Goal: Task Accomplishment & Management: Use online tool/utility

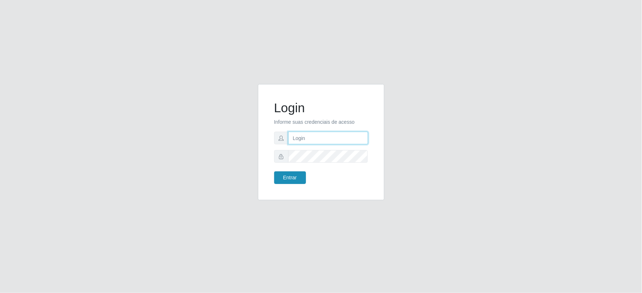
type input "[PERSON_NAME][EMAIL_ADDRESS][PERSON_NAME][DOMAIN_NAME]"
click at [298, 177] on button "Entrar" at bounding box center [290, 178] width 32 height 13
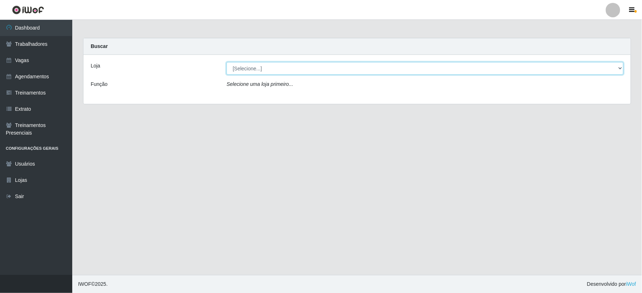
click at [246, 70] on select "[Selecione...] SuperFácil Atacado - Vale do Sol" at bounding box center [424, 68] width 397 height 13
select select "502"
click at [226, 62] on select "[Selecione...] SuperFácil Atacado - Vale do Sol" at bounding box center [424, 68] width 397 height 13
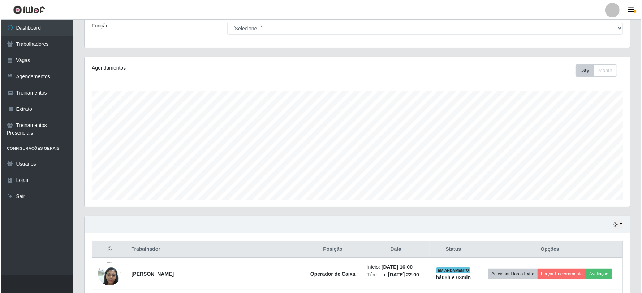
scroll to position [122, 0]
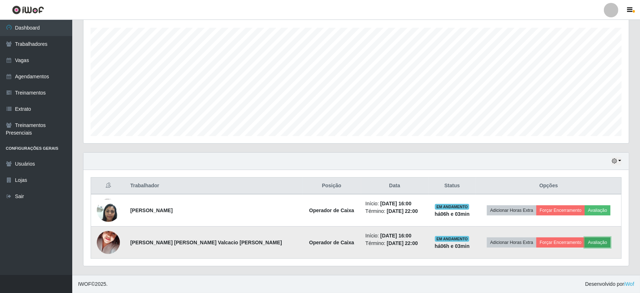
click at [586, 241] on button "Avaliação" at bounding box center [598, 243] width 26 height 10
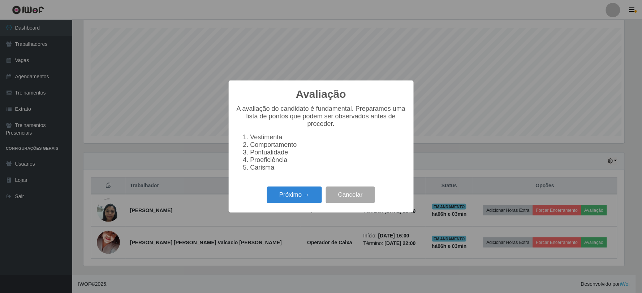
scroll to position [150, 541]
click at [291, 201] on button "Próximo →" at bounding box center [294, 195] width 55 height 17
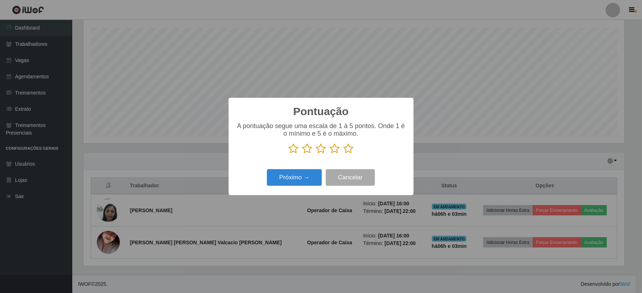
scroll to position [361036, 360645]
click at [346, 149] on icon at bounding box center [348, 148] width 10 height 11
click at [343, 154] on input "radio" at bounding box center [343, 154] width 0 height 0
click at [311, 178] on button "Próximo →" at bounding box center [294, 177] width 55 height 17
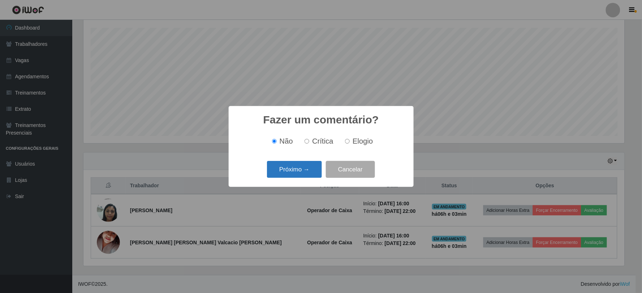
click at [306, 169] on button "Próximo →" at bounding box center [294, 169] width 55 height 17
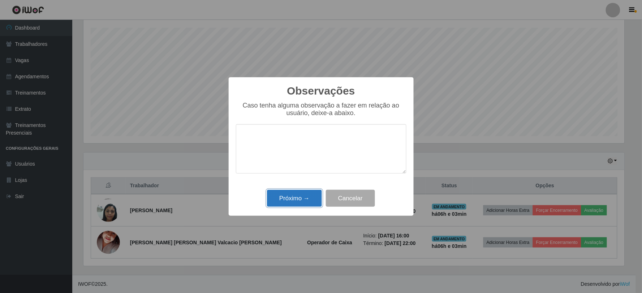
drag, startPoint x: 301, startPoint y: 197, endPoint x: 320, endPoint y: 203, distance: 19.8
click at [301, 197] on button "Próximo →" at bounding box center [294, 198] width 55 height 17
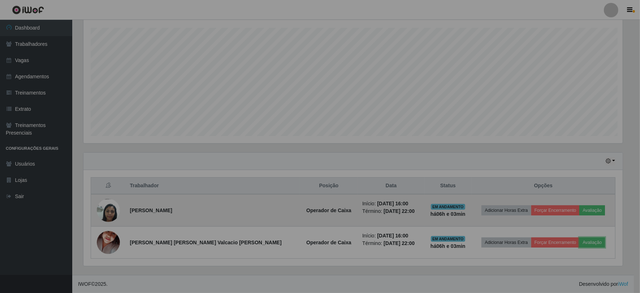
scroll to position [150, 545]
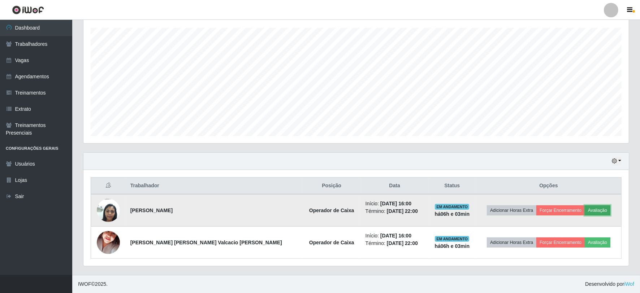
click at [585, 206] on button "Avaliação" at bounding box center [598, 211] width 26 height 10
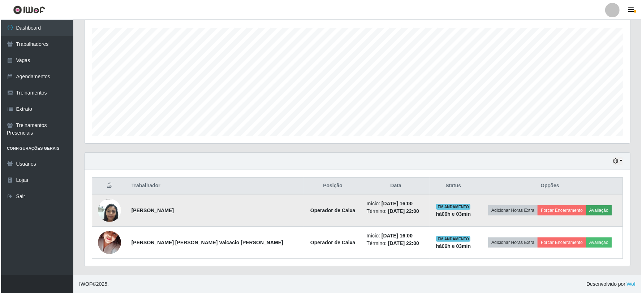
scroll to position [150, 541]
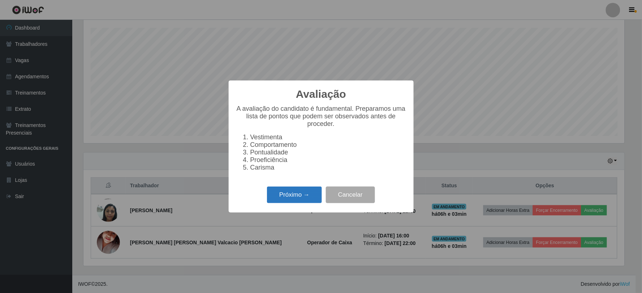
click at [297, 199] on button "Próximo →" at bounding box center [294, 195] width 55 height 17
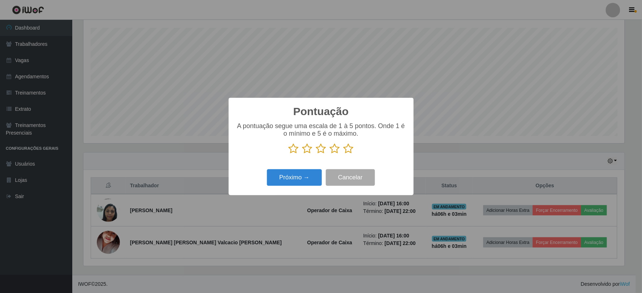
scroll to position [361036, 360645]
drag, startPoint x: 348, startPoint y: 150, endPoint x: 318, endPoint y: 174, distance: 38.3
click at [348, 151] on icon at bounding box center [348, 148] width 10 height 11
click at [343, 154] on input "radio" at bounding box center [343, 154] width 0 height 0
click at [298, 179] on button "Próximo →" at bounding box center [294, 177] width 55 height 17
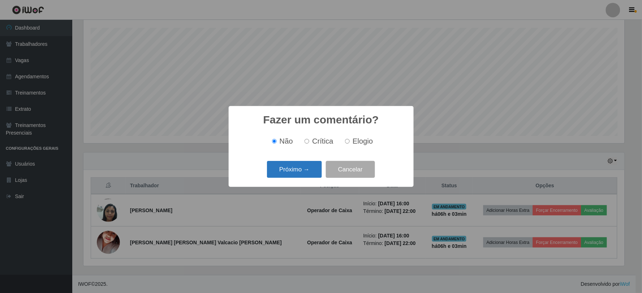
drag, startPoint x: 301, startPoint y: 167, endPoint x: 306, endPoint y: 172, distance: 6.9
click at [306, 172] on button "Próximo →" at bounding box center [294, 169] width 55 height 17
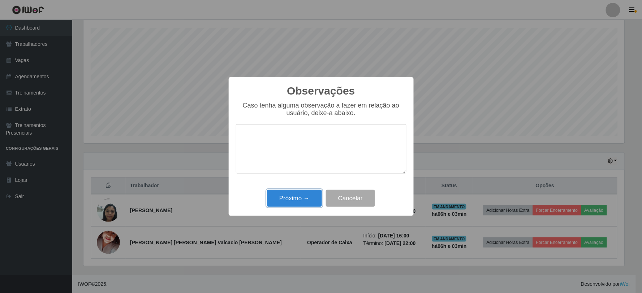
drag, startPoint x: 289, startPoint y: 200, endPoint x: 324, endPoint y: 200, distance: 34.7
click at [289, 200] on button "Próximo →" at bounding box center [294, 198] width 55 height 17
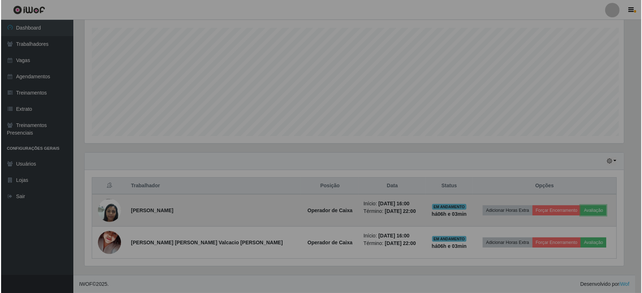
scroll to position [150, 545]
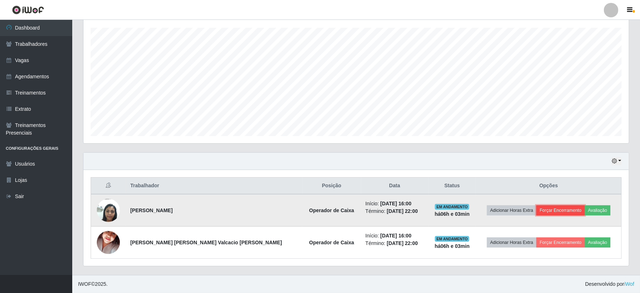
click at [540, 207] on button "Forçar Encerramento" at bounding box center [560, 211] width 48 height 10
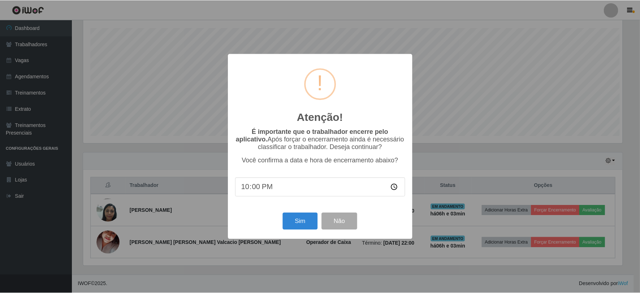
scroll to position [150, 541]
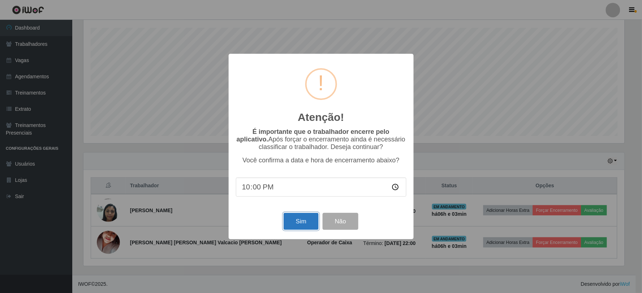
click at [300, 215] on button "Sim" at bounding box center [301, 221] width 35 height 17
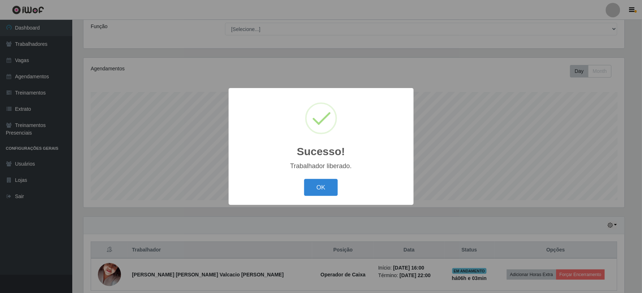
drag, startPoint x: 326, startPoint y: 184, endPoint x: 389, endPoint y: 212, distance: 68.6
click at [363, 205] on div "Sucesso! × Trabalhador liberado. OK Cancel" at bounding box center [321, 146] width 185 height 117
drag, startPoint x: 319, startPoint y: 187, endPoint x: 395, endPoint y: 222, distance: 83.5
click at [335, 193] on button "OK" at bounding box center [321, 187] width 34 height 17
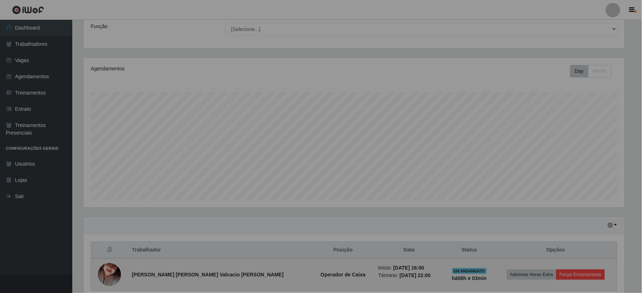
scroll to position [150, 545]
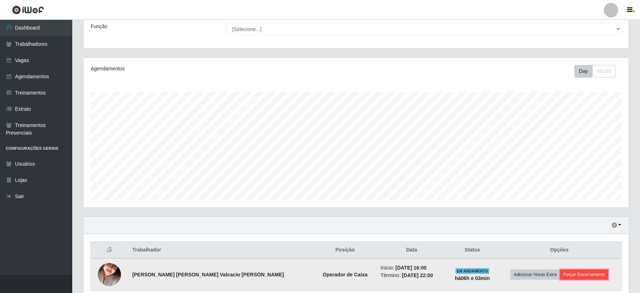
click at [579, 273] on button "Forçar Encerramento" at bounding box center [584, 275] width 48 height 10
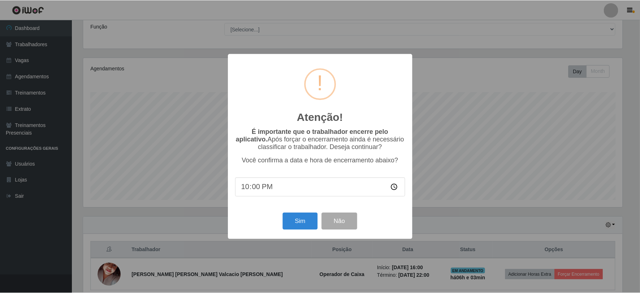
scroll to position [150, 541]
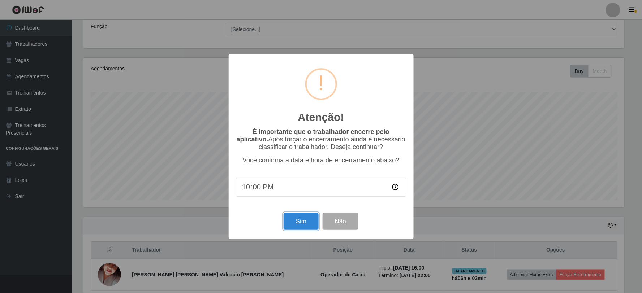
drag, startPoint x: 309, startPoint y: 217, endPoint x: 320, endPoint y: 221, distance: 12.1
click at [309, 219] on button "Sim" at bounding box center [301, 221] width 35 height 17
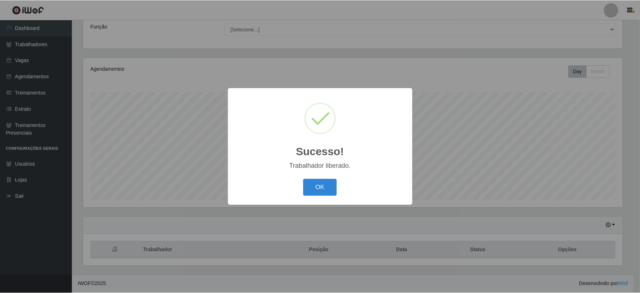
scroll to position [0, 0]
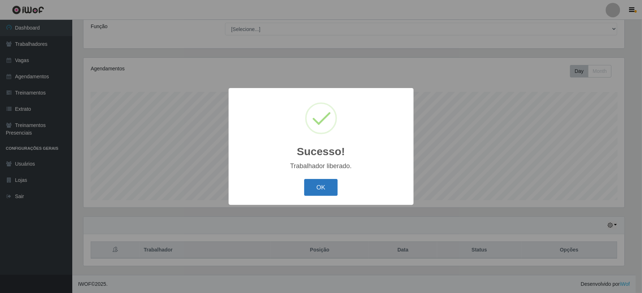
click at [320, 186] on button "OK" at bounding box center [321, 187] width 34 height 17
